Goal: Transaction & Acquisition: Purchase product/service

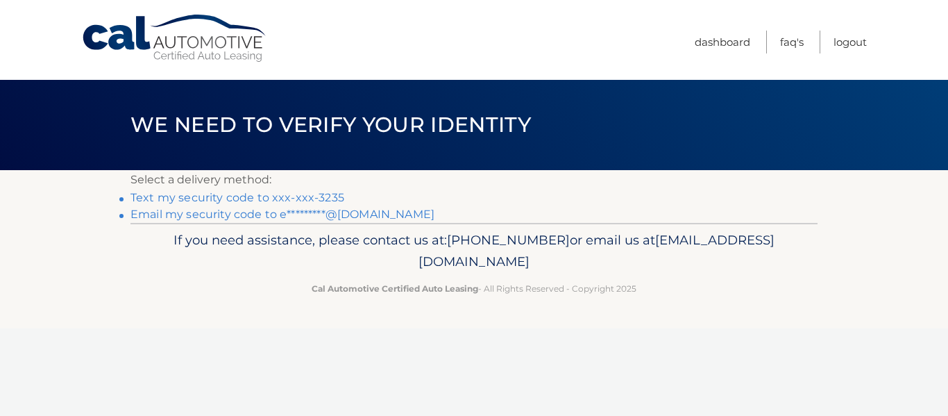
click at [323, 196] on link "Text my security code to xxx-xxx-3235" at bounding box center [238, 197] width 214 height 13
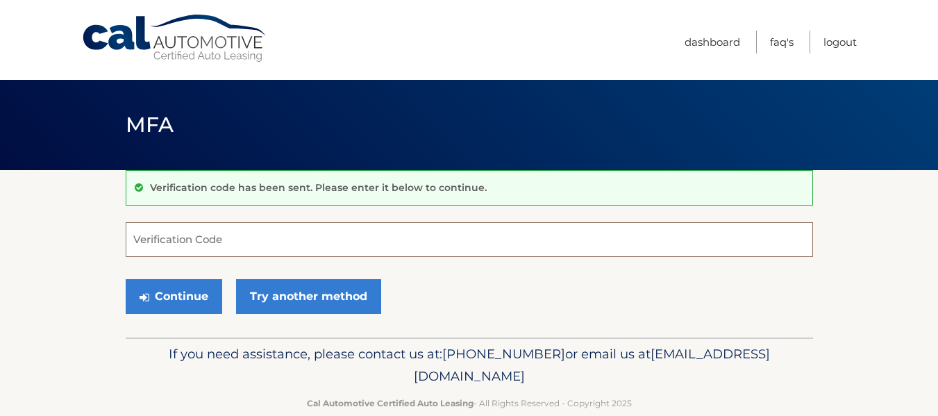
click at [212, 241] on input "Verification Code" at bounding box center [469, 239] width 687 height 35
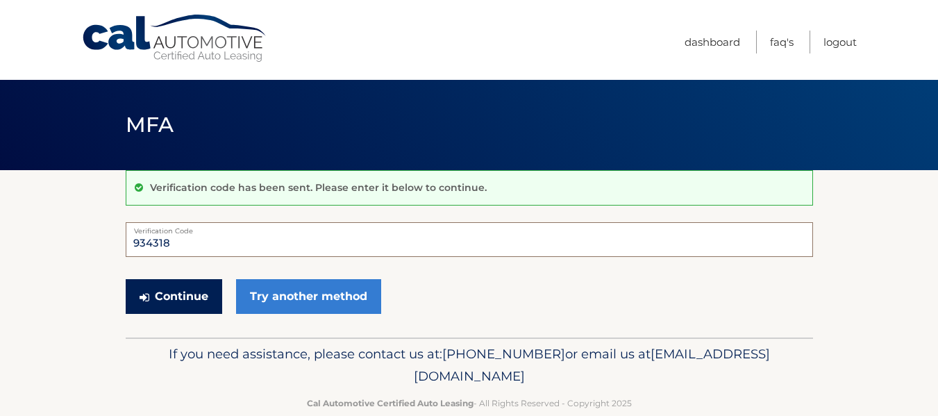
type input "934318"
click at [174, 294] on button "Continue" at bounding box center [174, 296] width 97 height 35
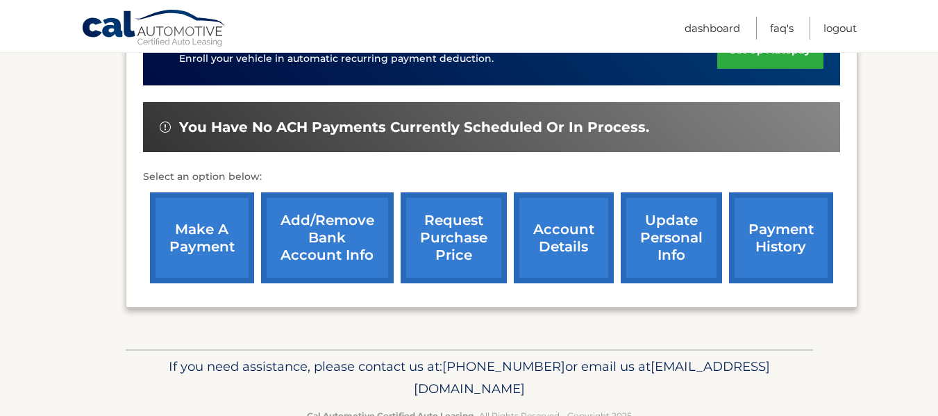
scroll to position [417, 0]
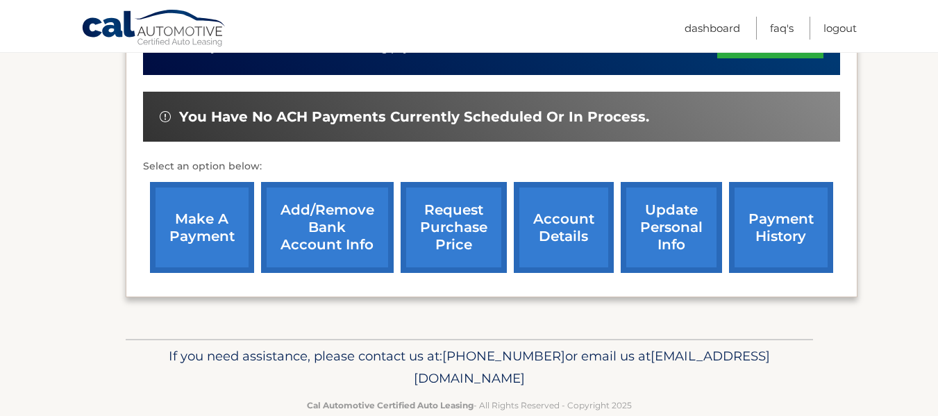
click at [193, 236] on link "make a payment" at bounding box center [202, 227] width 104 height 91
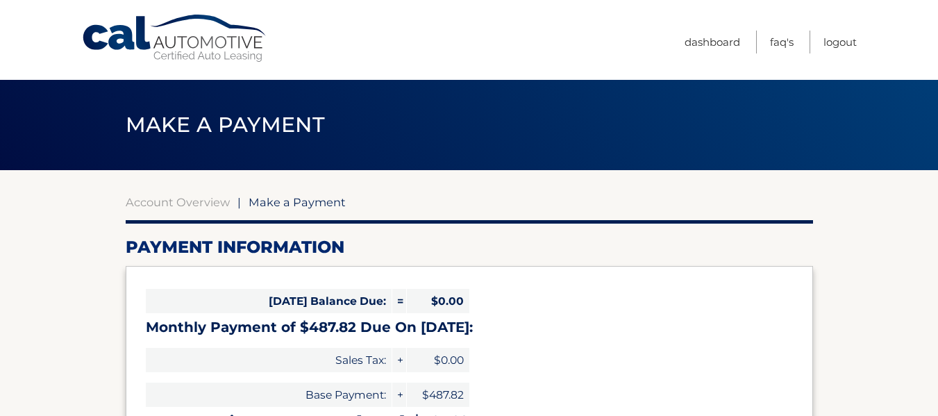
select select "YmVmMDA1OWYtYWEzYy00ZGViLTg2ZGMtYTJjODNhOWViODU2"
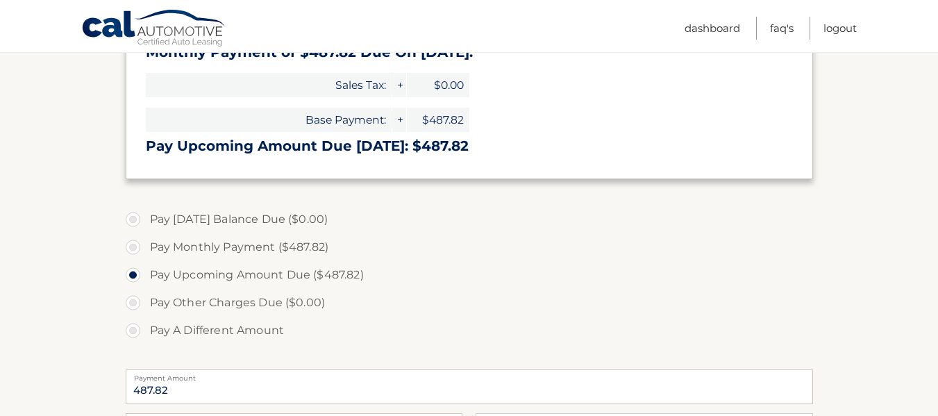
scroll to position [278, 0]
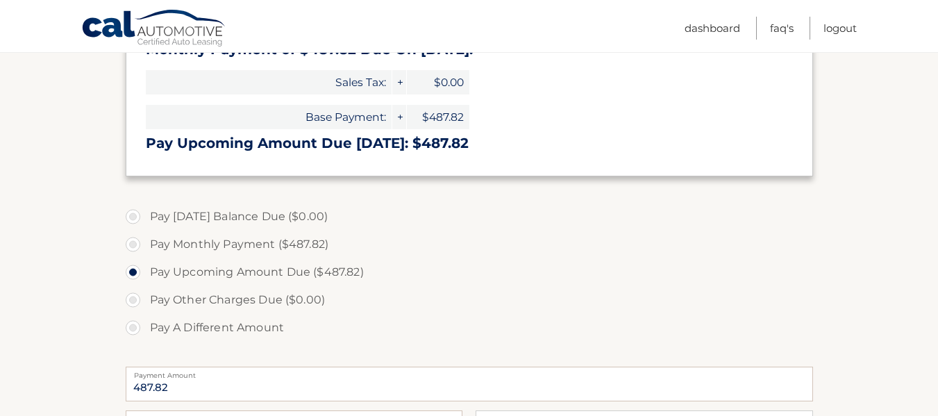
click at [137, 272] on label "Pay Upcoming Amount Due ($487.82)" at bounding box center [469, 272] width 687 height 28
click at [137, 272] on input "Pay Upcoming Amount Due ($487.82)" at bounding box center [138, 269] width 14 height 22
click at [131, 314] on input "Pay A Different Amount" at bounding box center [138, 325] width 14 height 22
radio input "true"
type input "0"
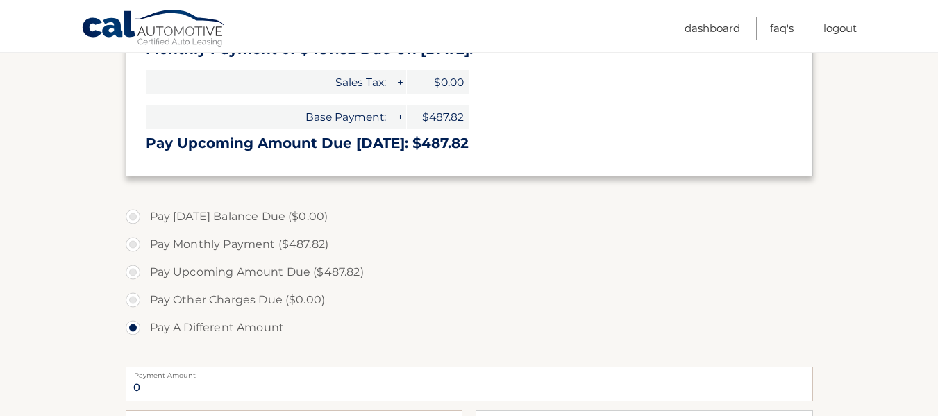
click at [126, 271] on label "Pay Upcoming Amount Due ($487.82)" at bounding box center [469, 272] width 687 height 28
click at [131, 271] on input "Pay Upcoming Amount Due ($487.82)" at bounding box center [138, 269] width 14 height 22
radio input "true"
type input "487.82"
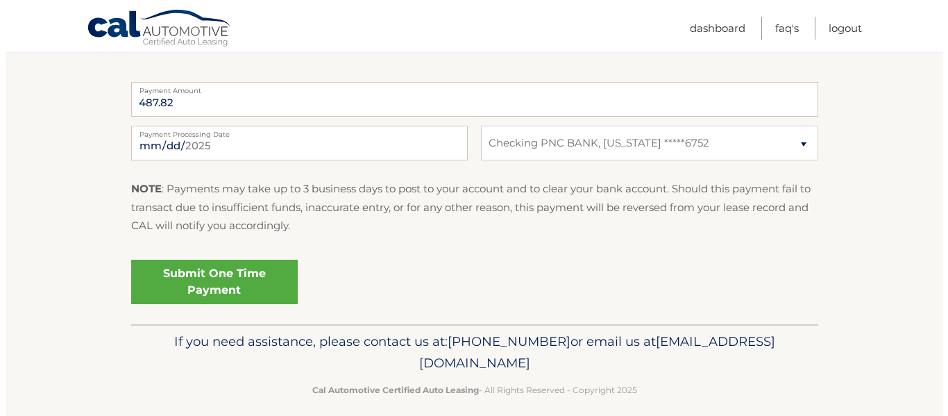
scroll to position [563, 0]
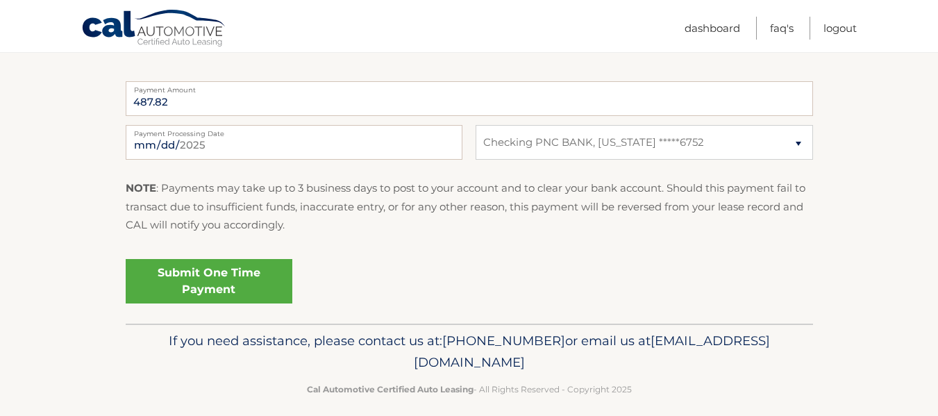
click at [212, 276] on link "Submit One Time Payment" at bounding box center [209, 281] width 167 height 44
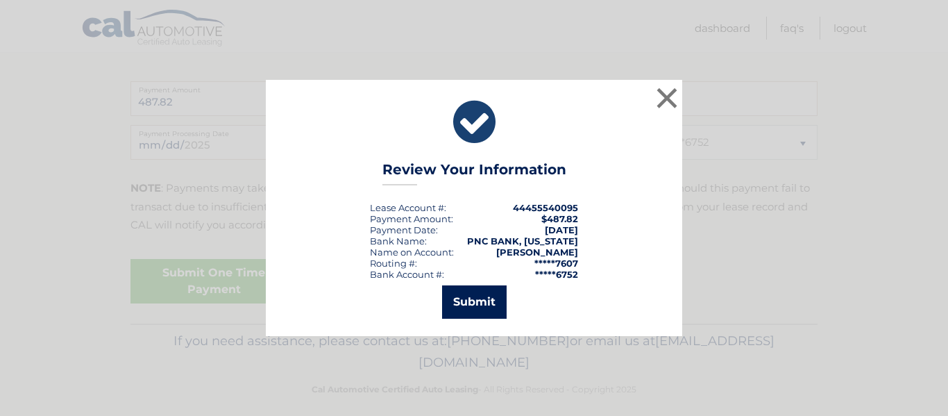
click at [462, 307] on button "Submit" at bounding box center [474, 301] width 65 height 33
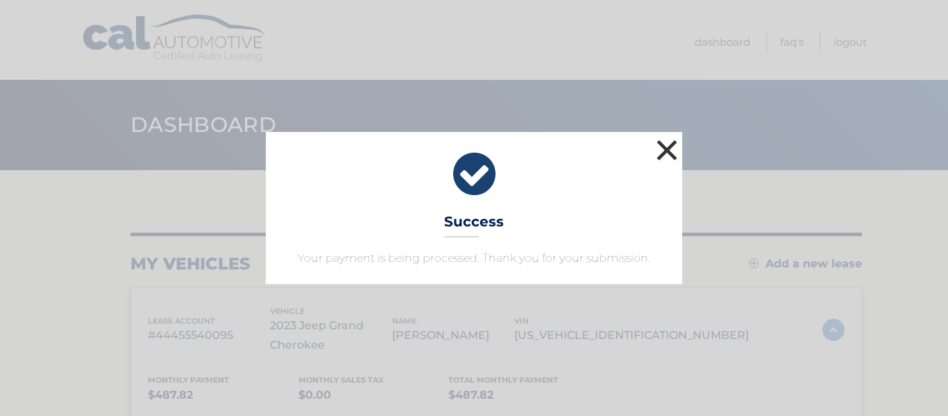
click at [669, 151] on button "×" at bounding box center [667, 150] width 28 height 28
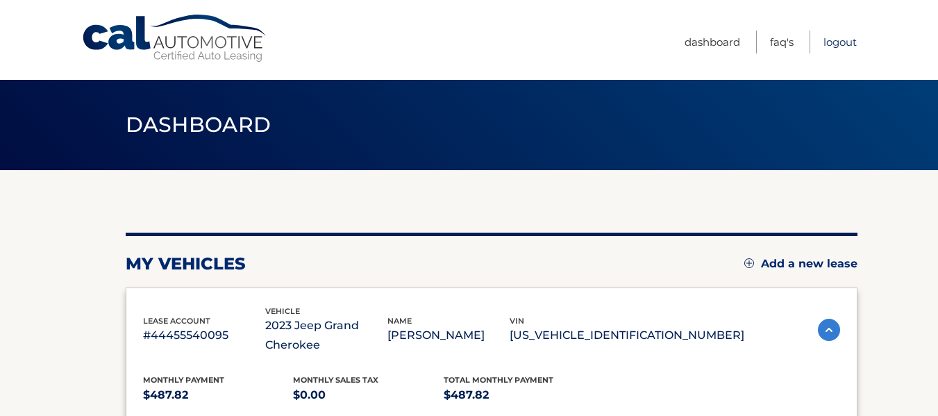
click at [838, 40] on link "Logout" at bounding box center [839, 42] width 33 height 23
